Goal: Navigation & Orientation: Go to known website

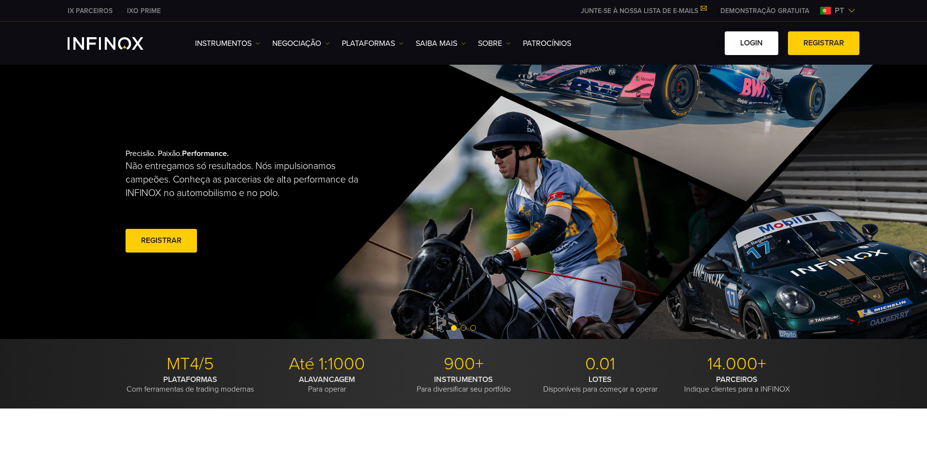
click at [748, 37] on link "Login" at bounding box center [752, 43] width 54 height 24
